Goal: Task Accomplishment & Management: Manage account settings

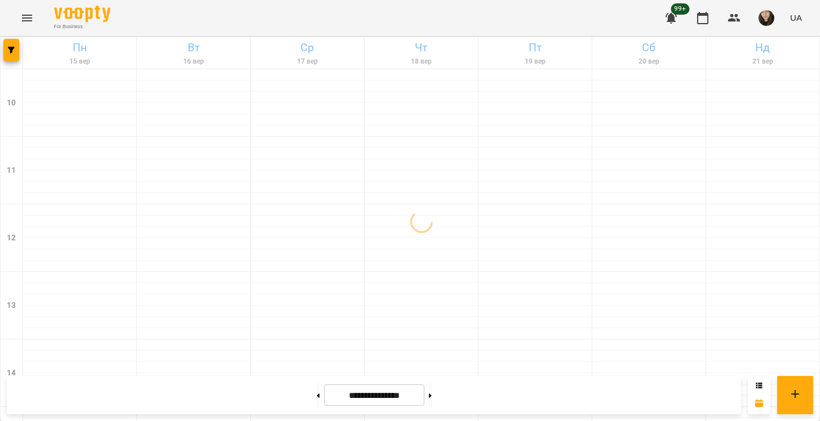
scroll to position [264, 0]
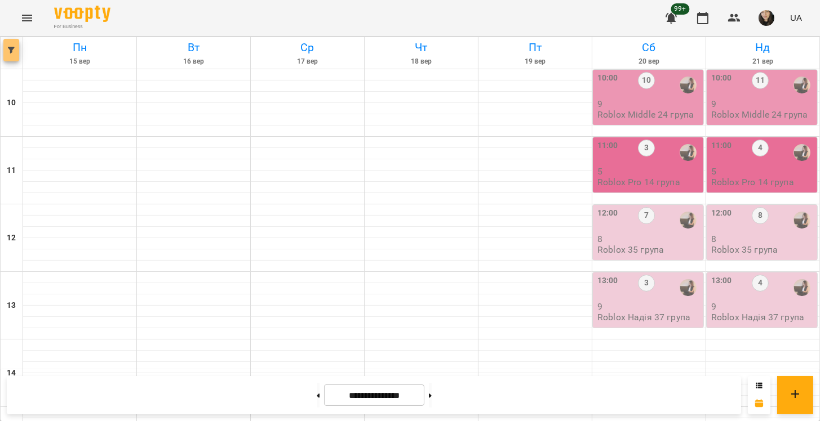
click at [5, 41] on button "button" at bounding box center [11, 50] width 16 height 23
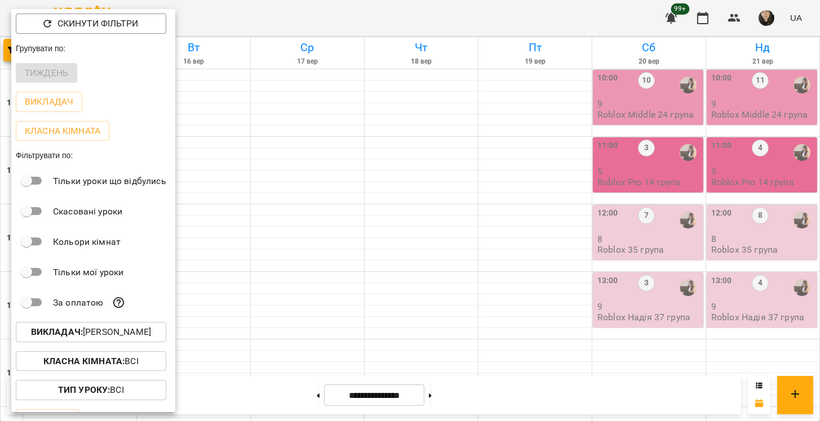
click at [97, 331] on p "Викладач : [PERSON_NAME]" at bounding box center [91, 333] width 120 height 14
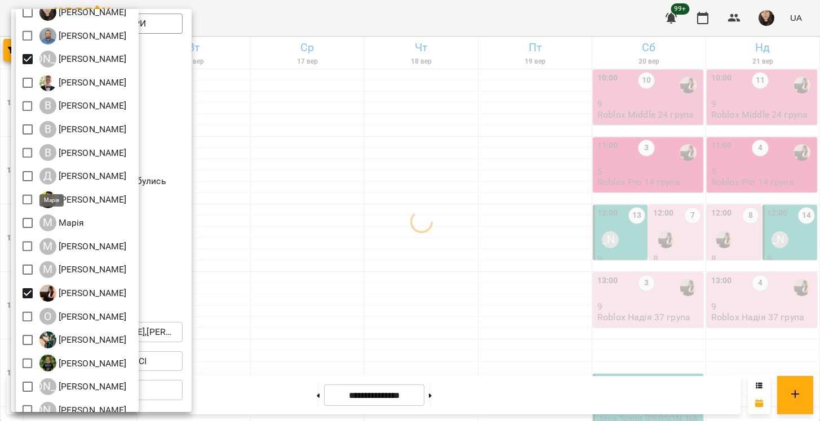
scroll to position [144, 0]
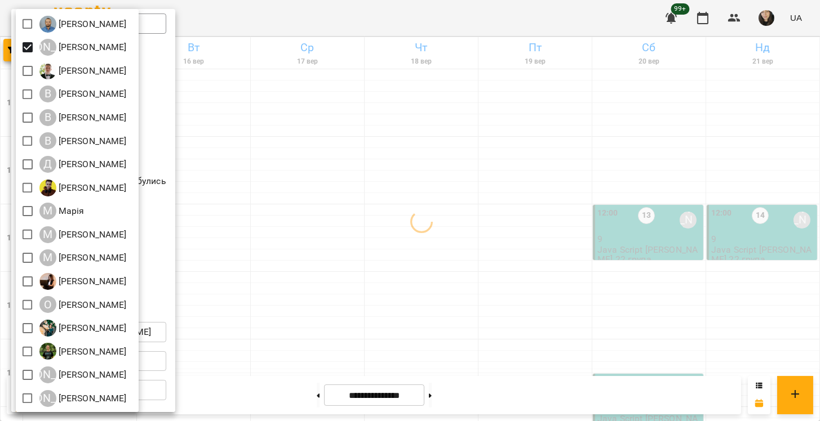
click at [232, 197] on div at bounding box center [410, 210] width 820 height 421
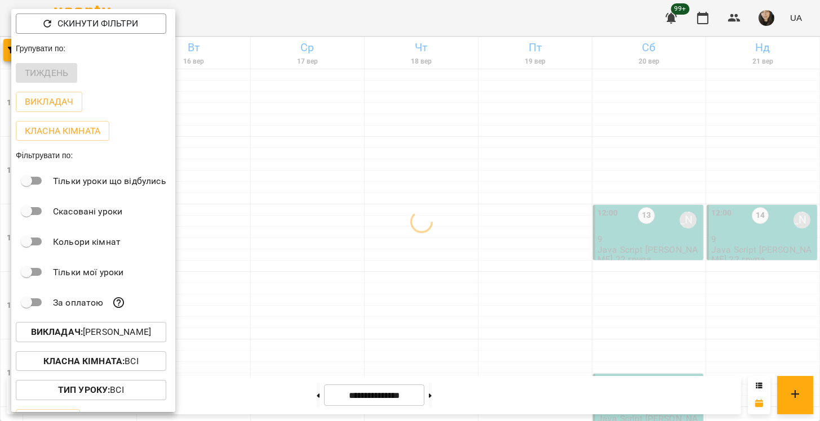
click at [232, 197] on div at bounding box center [410, 210] width 820 height 421
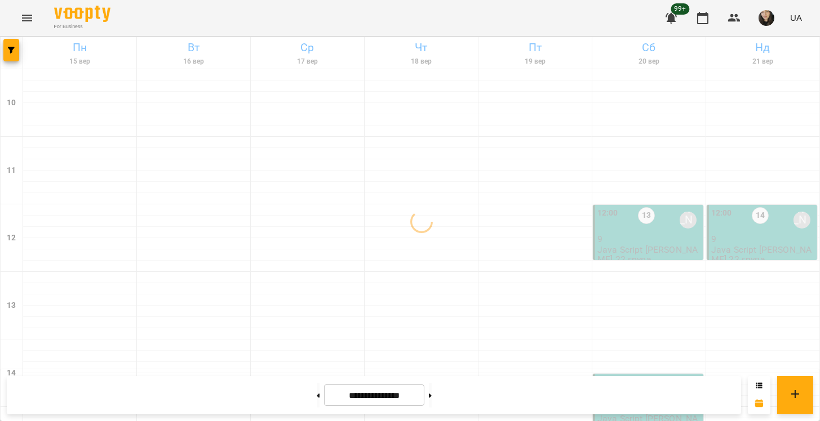
scroll to position [514, 0]
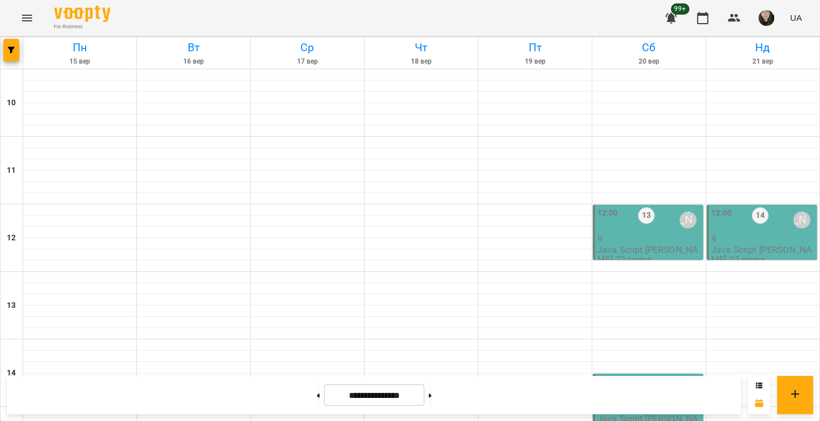
drag, startPoint x: 83, startPoint y: 143, endPoint x: 73, endPoint y: 139, distance: 10.9
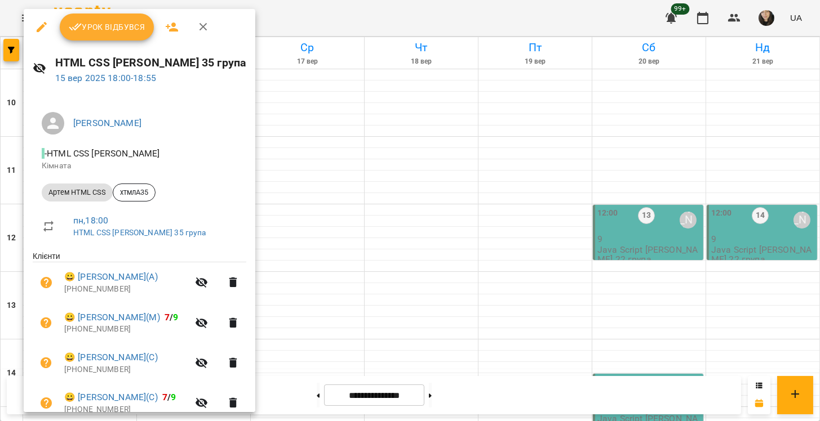
click at [39, 31] on icon "button" at bounding box center [42, 27] width 10 height 10
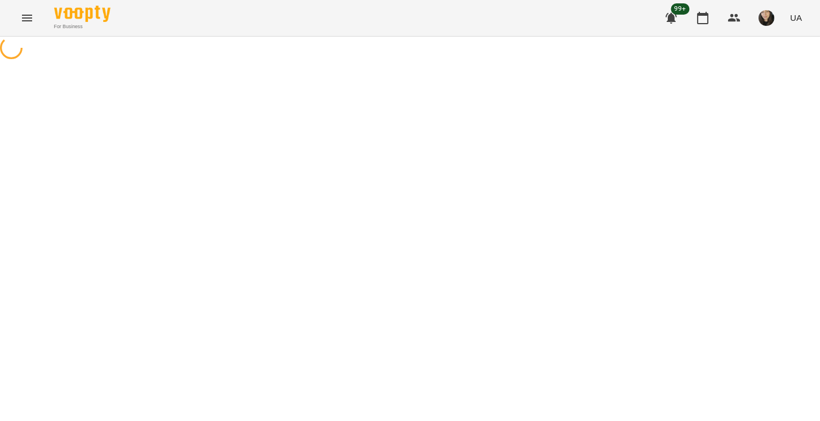
select select "**********"
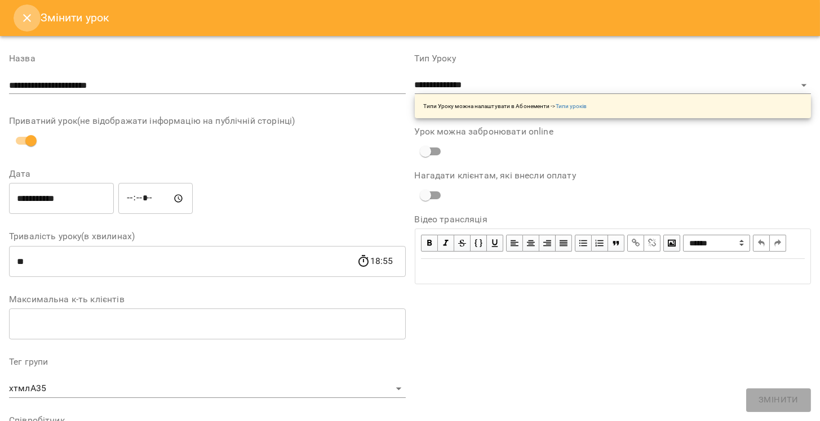
click at [26, 17] on icon "Close" at bounding box center [27, 18] width 8 height 8
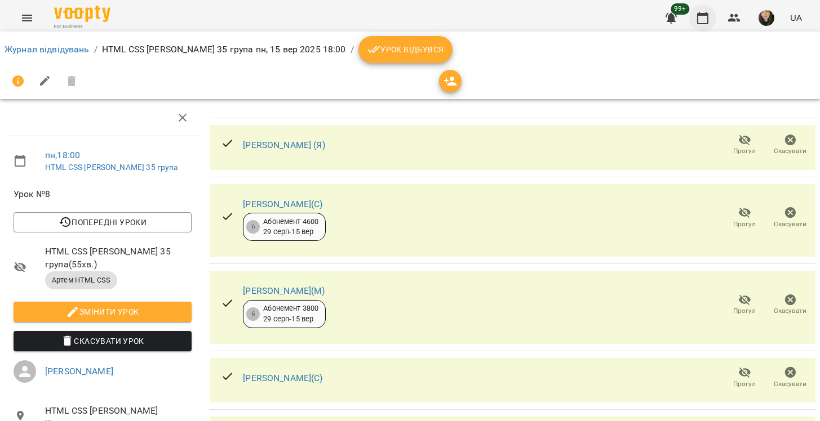
click at [699, 18] on icon "button" at bounding box center [703, 18] width 14 height 14
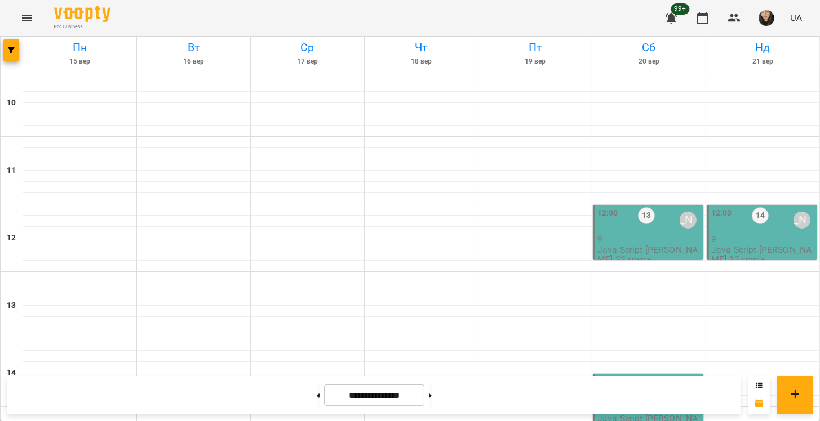
scroll to position [438, 0]
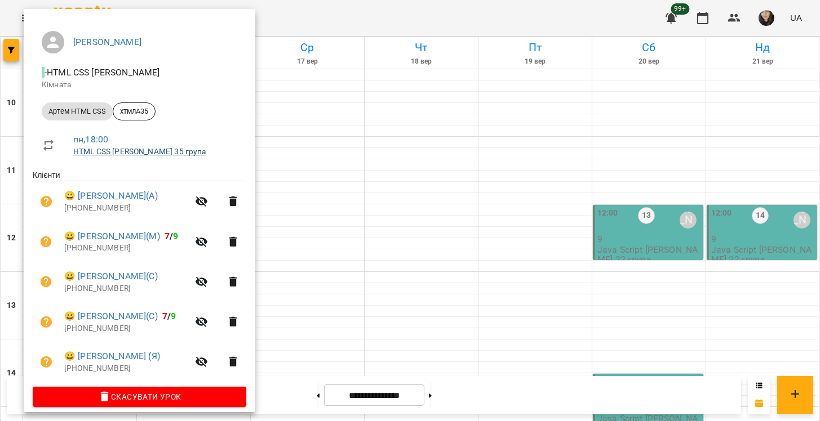
scroll to position [90, 0]
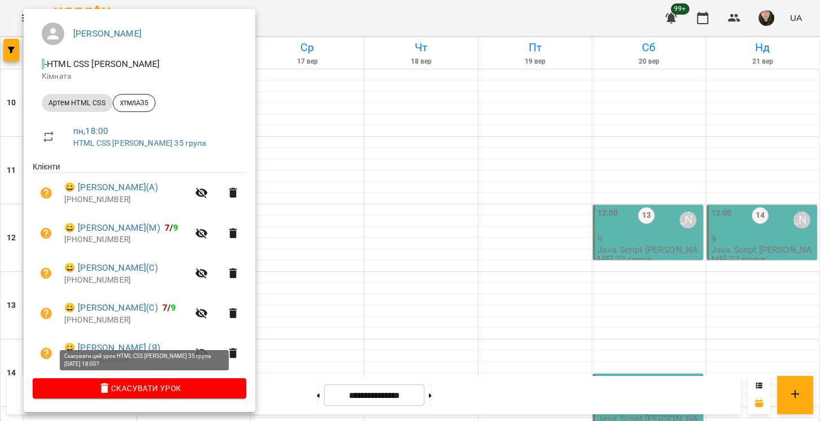
click at [149, 389] on span "Скасувати Урок" at bounding box center [140, 389] width 196 height 14
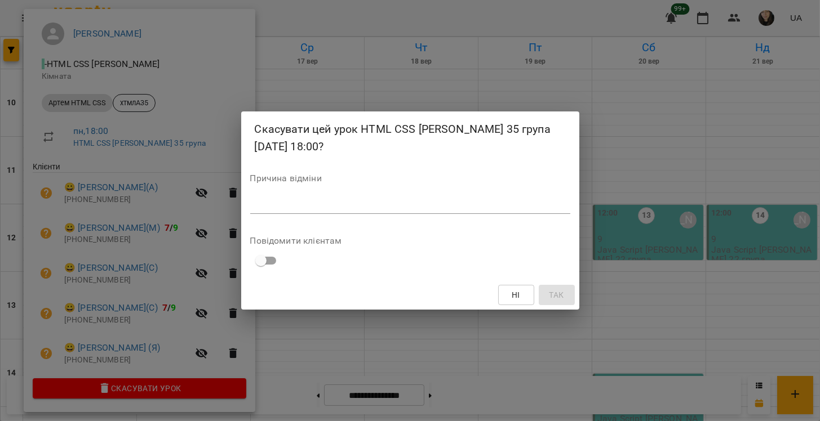
click at [309, 202] on textarea at bounding box center [410, 204] width 320 height 11
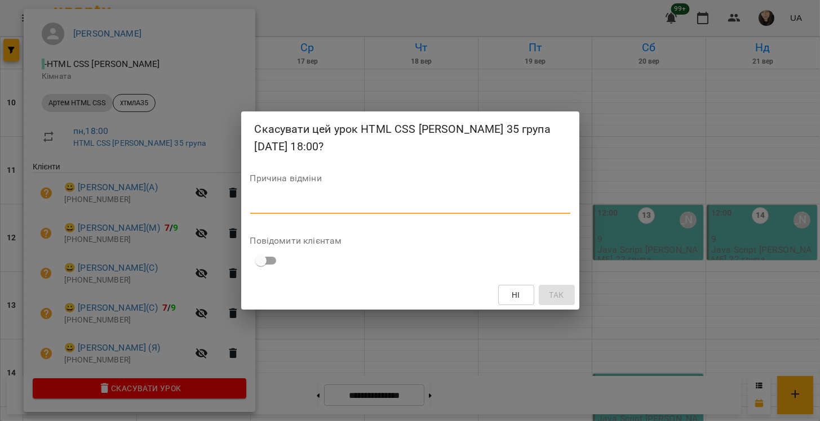
type textarea "*"
type textarea "**********"
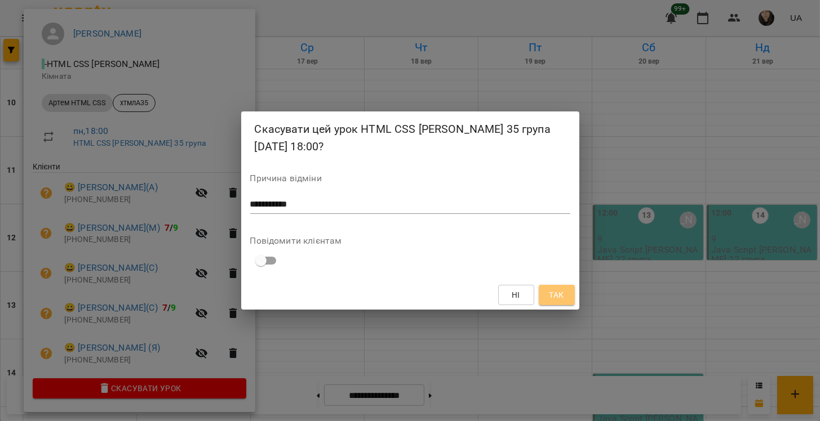
click at [563, 296] on span "Так" at bounding box center [557, 296] width 18 height 14
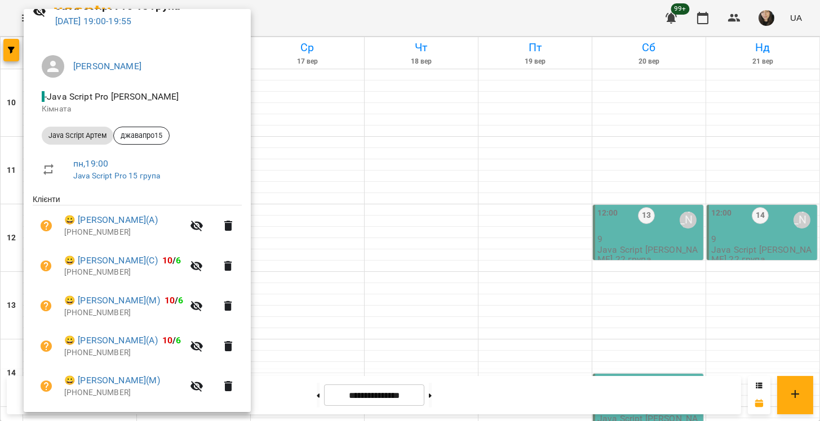
scroll to position [131, 0]
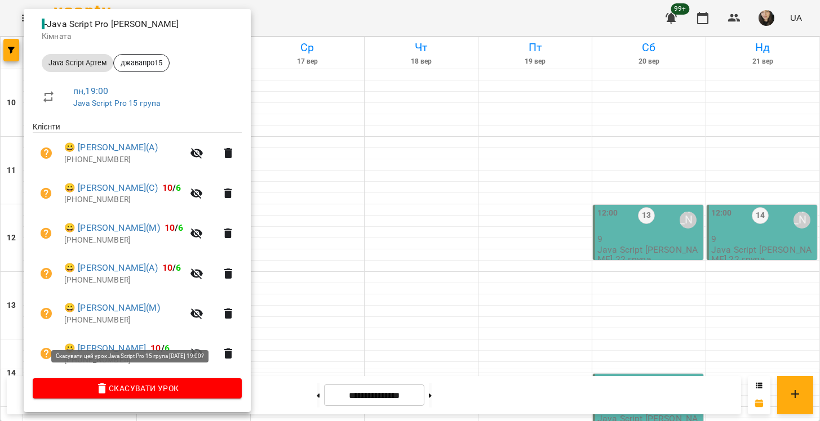
click at [141, 389] on span "Скасувати Урок" at bounding box center [137, 389] width 191 height 14
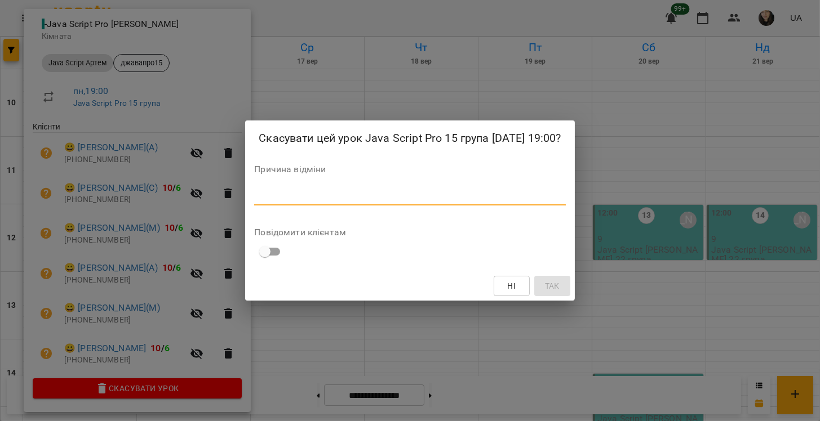
click at [281, 202] on textarea at bounding box center [409, 196] width 311 height 11
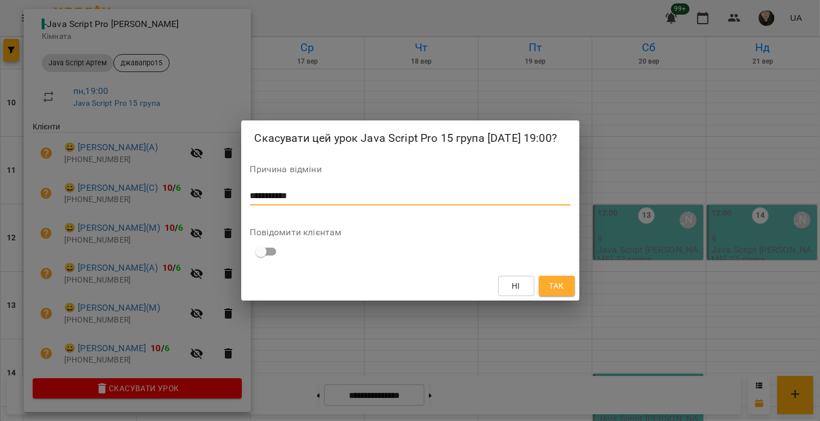
type textarea "**********"
click at [542, 296] on button "Так" at bounding box center [557, 286] width 36 height 20
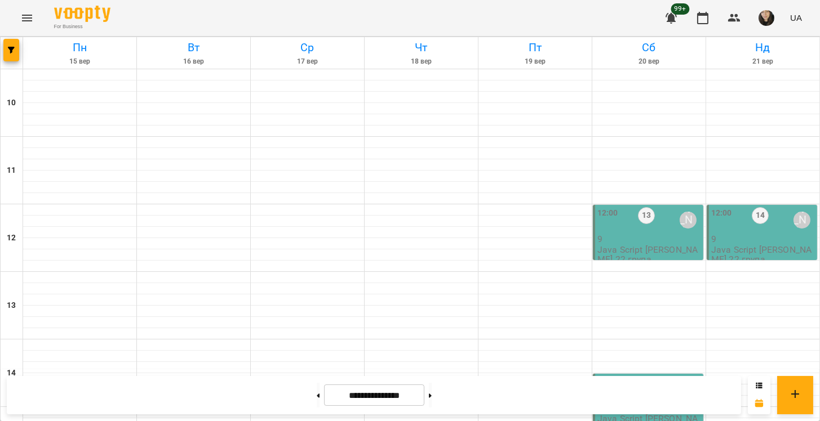
scroll to position [500, 0]
